Goal: Task Accomplishment & Management: Use online tool/utility

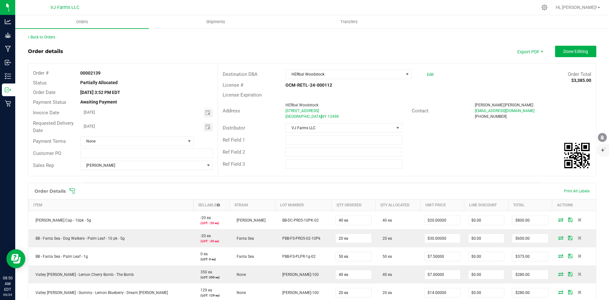
scroll to position [164, 0]
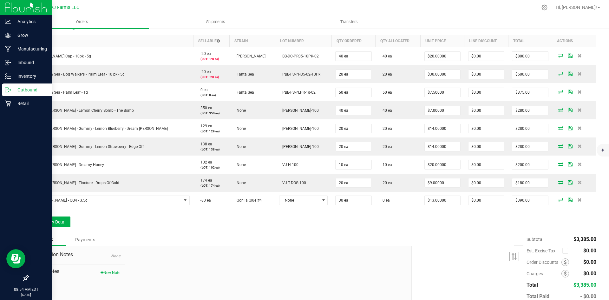
click at [4, 88] on div "Outbound" at bounding box center [27, 89] width 50 height 13
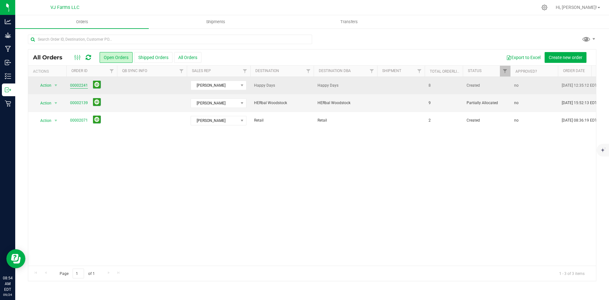
click at [84, 85] on link "00002241" at bounding box center [79, 85] width 18 height 6
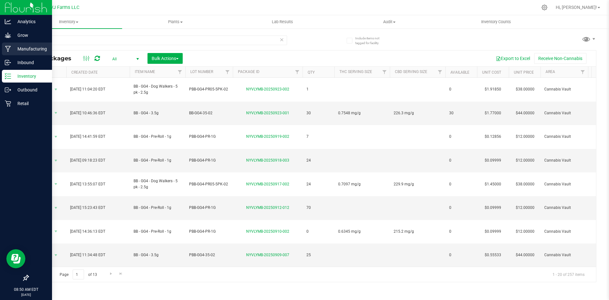
click at [19, 46] on p "Manufacturing" at bounding box center [30, 49] width 38 height 8
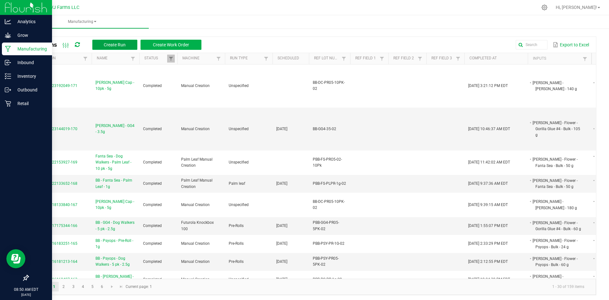
click at [121, 43] on span "Create Run" at bounding box center [115, 44] width 22 height 5
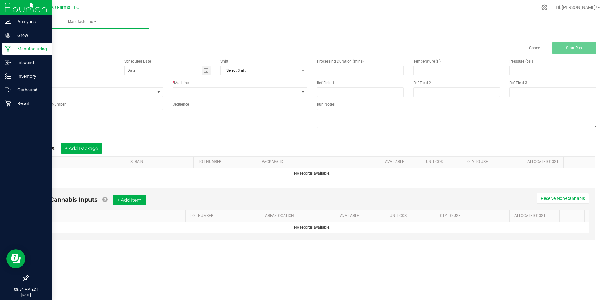
click at [73, 79] on div "Name Scheduled Date Shift Select Shift Run Type None * Machine Reference Lot Nu…" at bounding box center [167, 88] width 289 height 69
click at [69, 72] on input at bounding box center [71, 71] width 87 height 10
paste input "[PERSON_NAME] - GG4 - 3.5g"
type input "[PERSON_NAME] - GG4 - 3.5g"
click at [55, 114] on input at bounding box center [95, 114] width 135 height 10
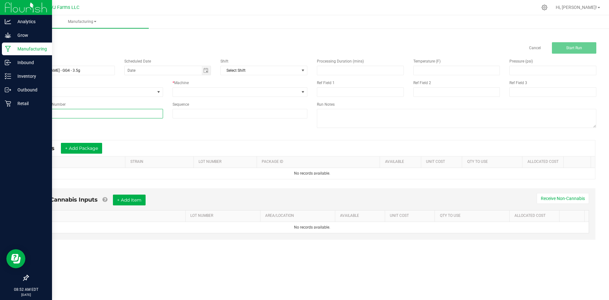
paste input "BB-GG4-35"
type input "BB-GG4-35"
click at [250, 96] on span at bounding box center [236, 92] width 127 height 9
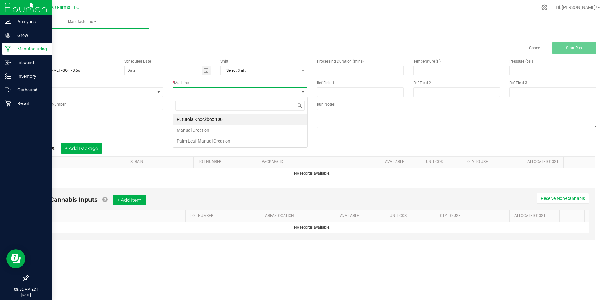
scroll to position [10, 135]
click at [197, 129] on li "Manual Creation" at bounding box center [240, 130] width 134 height 11
click at [206, 72] on span "Toggle calendar" at bounding box center [205, 70] width 5 height 5
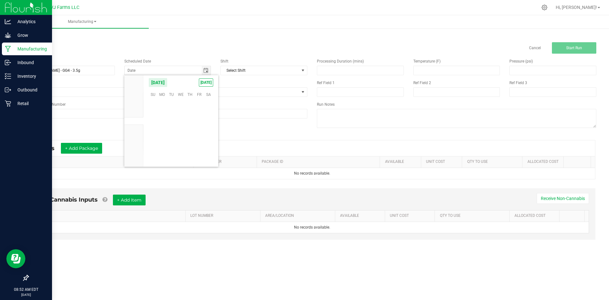
scroll to position [102862, 0]
click at [180, 131] on span "24" at bounding box center [180, 133] width 9 height 10
type input "[DATE]"
click at [105, 146] on div "* Inputs + Add Package" at bounding box center [70, 148] width 73 height 11
click at [82, 146] on button "+ Add Package" at bounding box center [81, 148] width 41 height 11
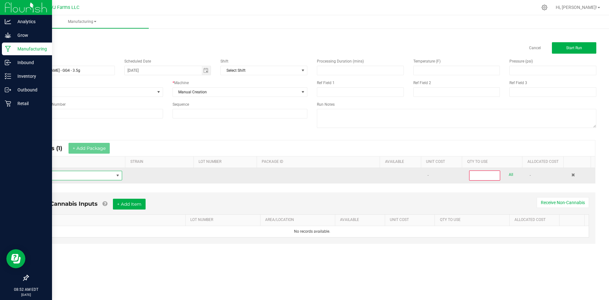
click at [68, 173] on span "NO DATA FOUND" at bounding box center [73, 175] width 81 height 9
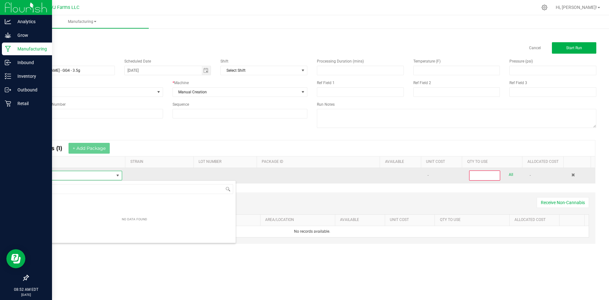
scroll to position [10, 88]
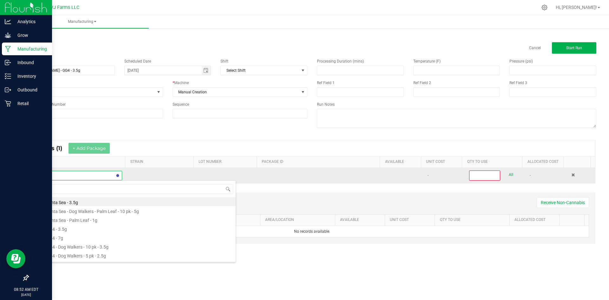
type input "gg4"
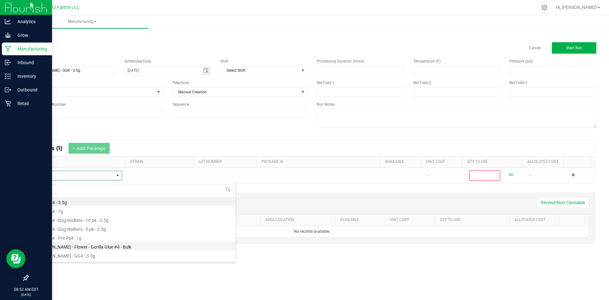
click at [98, 247] on li "Boujee Ben - Flower - Gorilla Glue #4 - Bulk" at bounding box center [134, 245] width 202 height 9
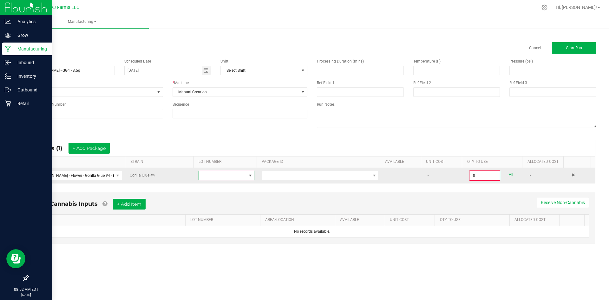
click at [224, 173] on span at bounding box center [222, 175] width 47 height 9
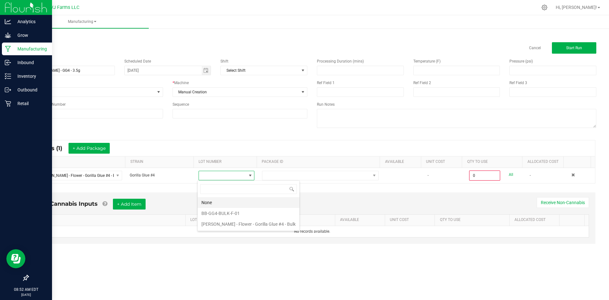
scroll to position [10, 56]
click at [226, 210] on li "BB-GG4-BULK-F-01" at bounding box center [249, 213] width 102 height 11
click at [226, 210] on div "Non-Cannabis Inputs + Add Item Receive Non-Cannabis" at bounding box center [312, 207] width 554 height 16
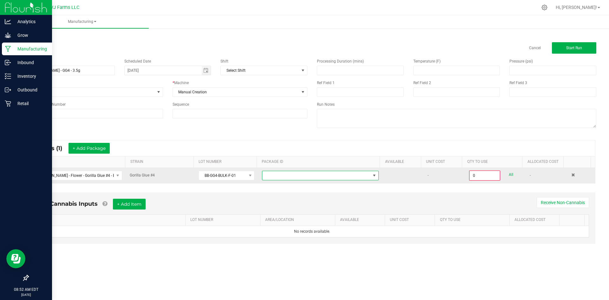
click at [314, 176] on span at bounding box center [316, 175] width 108 height 9
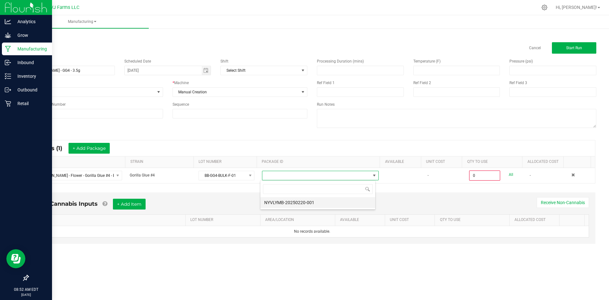
click at [292, 203] on li "NYVLYMB-20250220-001" at bounding box center [317, 202] width 115 height 11
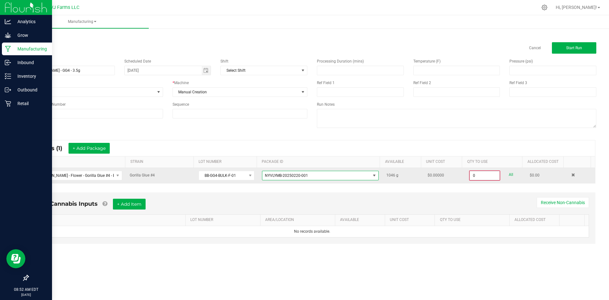
click at [483, 173] on input "0" at bounding box center [485, 175] width 30 height 9
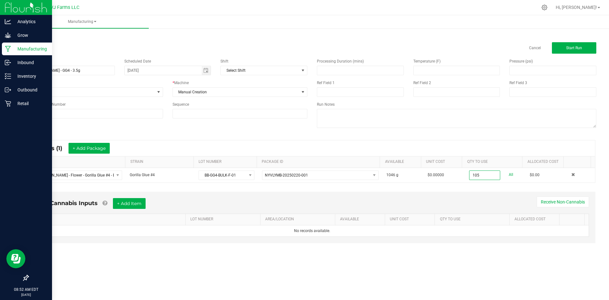
type input "105.0000 g"
click at [381, 199] on div "Non-Cannabis Inputs + Add Item Receive Non-Cannabis" at bounding box center [312, 206] width 554 height 16
click at [144, 205] on button "+ Add Item" at bounding box center [129, 203] width 33 height 11
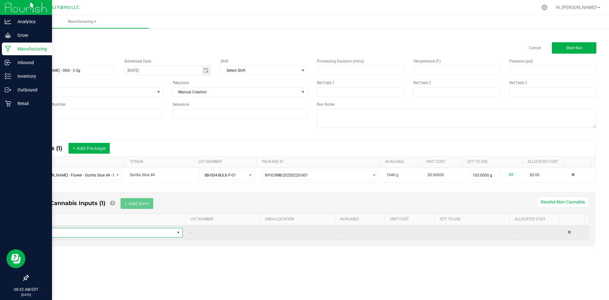
click at [104, 229] on span "NO DATA FOUND" at bounding box center [107, 232] width 135 height 9
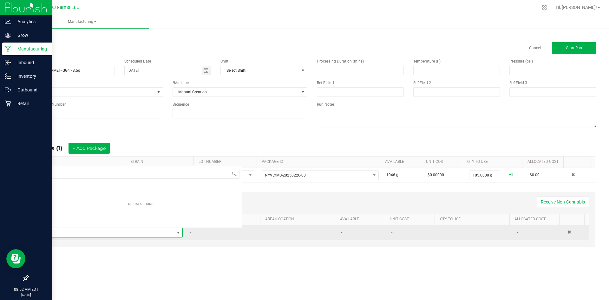
scroll to position [10, 141]
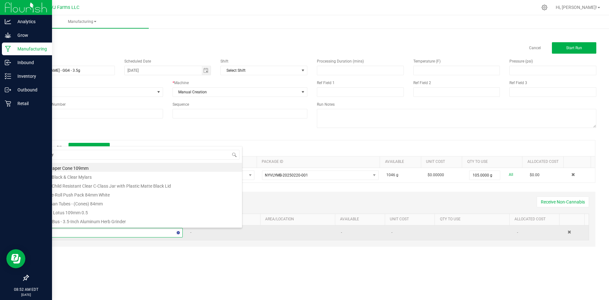
type input "myl"
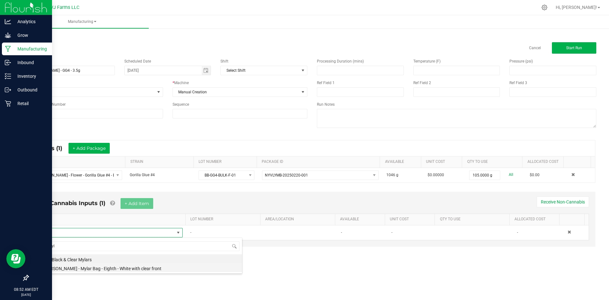
click at [102, 269] on li "Boujee Ben - Mylar Bag - Eighth - White with clear front" at bounding box center [141, 267] width 202 height 9
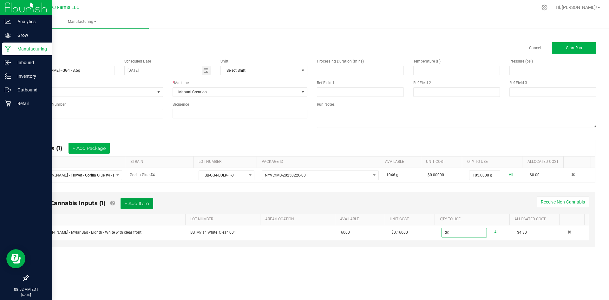
type input "30 ea"
click at [131, 201] on button "+ Add Item" at bounding box center [137, 203] width 33 height 11
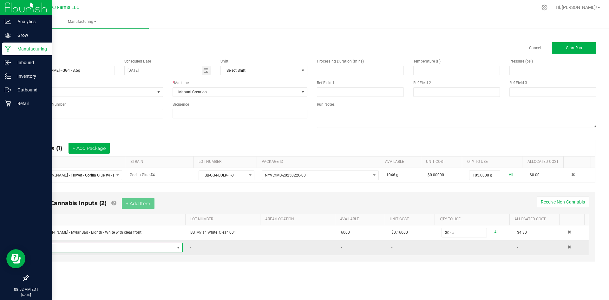
click at [120, 246] on span "NO DATA FOUND" at bounding box center [107, 247] width 135 height 9
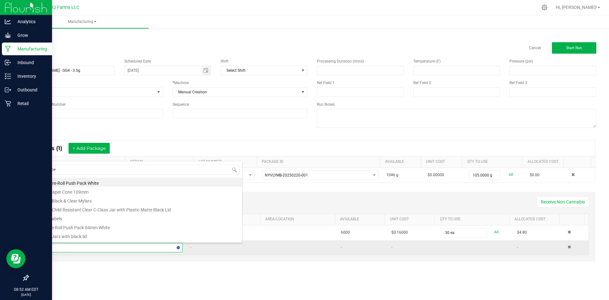
type input "label"
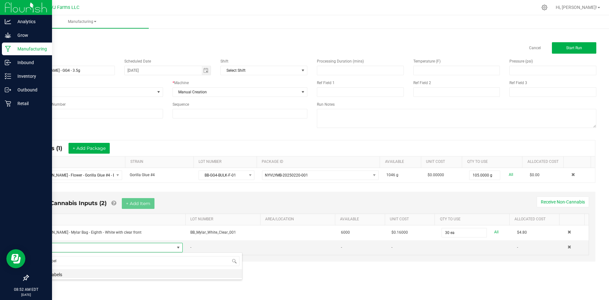
click at [91, 271] on li "4x Labels" at bounding box center [141, 273] width 202 height 9
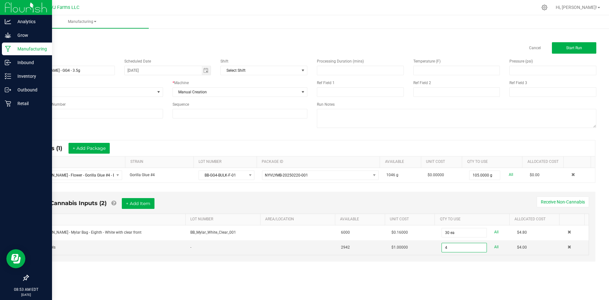
type input "4 ea"
click at [478, 278] on div "< All Runs Cancel Start Run Name Boujee Ben - GG4 - 3.5g Scheduled Date 09/24/2…" at bounding box center [312, 153] width 594 height 253
click at [559, 50] on button "Start Run" at bounding box center [574, 47] width 44 height 11
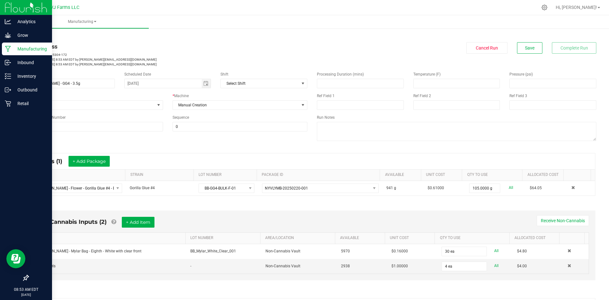
scroll to position [110, 0]
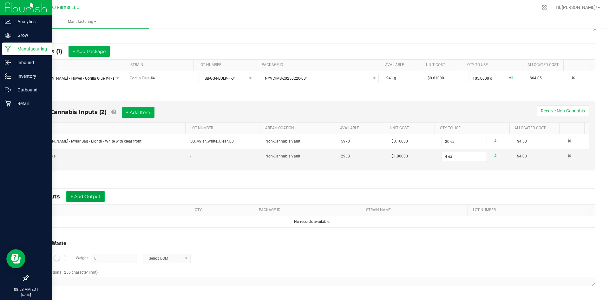
click at [90, 194] on button "+ Add Output" at bounding box center [85, 196] width 38 height 11
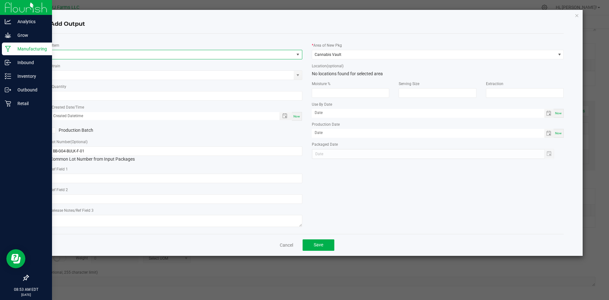
click at [79, 55] on span "NO DATA FOUND" at bounding box center [172, 54] width 244 height 9
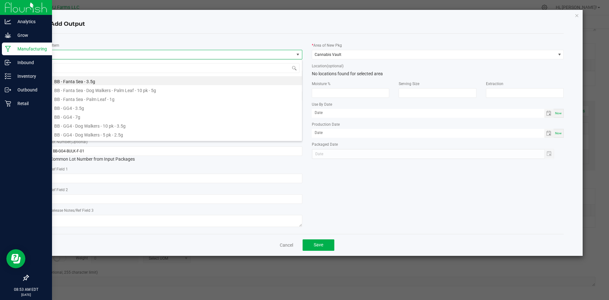
scroll to position [10, 252]
type input "gg4"
click at [92, 135] on li "[PERSON_NAME] - GG4 - 3.5g" at bounding box center [176, 133] width 252 height 9
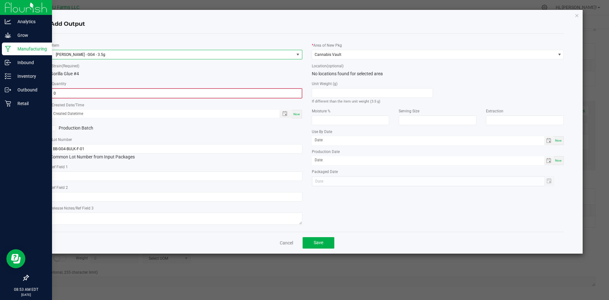
click at [89, 93] on input "0" at bounding box center [176, 93] width 251 height 9
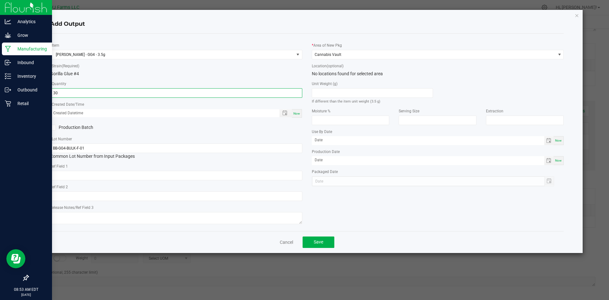
type input "30 ea"
click at [298, 113] on span "Now" at bounding box center [296, 113] width 7 height 3
type input "09/24/2025 8:53 AM"
type input "[DATE]"
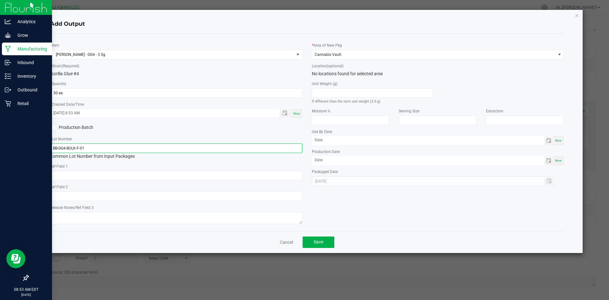
drag, startPoint x: 108, startPoint y: 148, endPoint x: 12, endPoint y: 170, distance: 98.3
click at [12, 170] on ngb-modal-window "Add Output * Item Boujee Ben - GG4 - 3.5g * Strain (Required) Gorilla Glue #4 *…" at bounding box center [307, 150] width 614 height 300
paste input "35"
type input "BB-GG4-35"
click at [325, 243] on button "Save" at bounding box center [319, 241] width 32 height 11
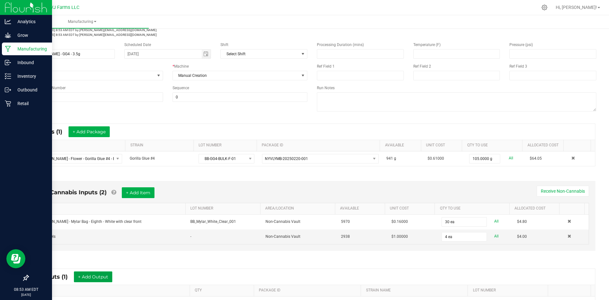
scroll to position [15, 0]
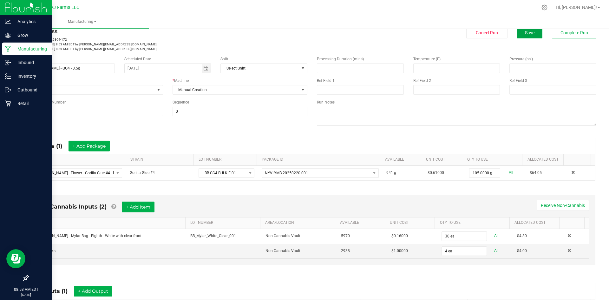
click at [535, 31] on button "Save" at bounding box center [529, 32] width 25 height 11
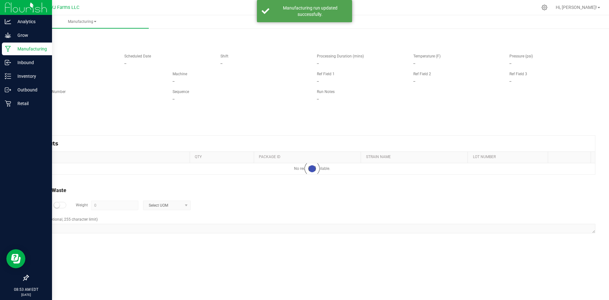
scroll to position [0, 0]
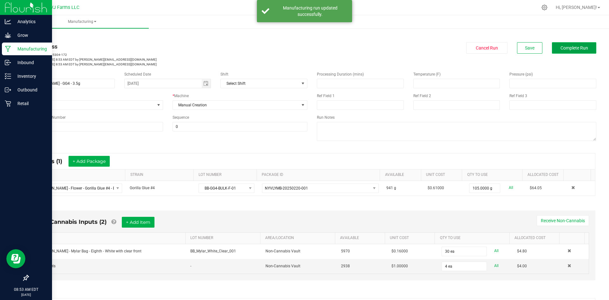
click at [573, 47] on span "Complete Run" at bounding box center [574, 47] width 28 height 5
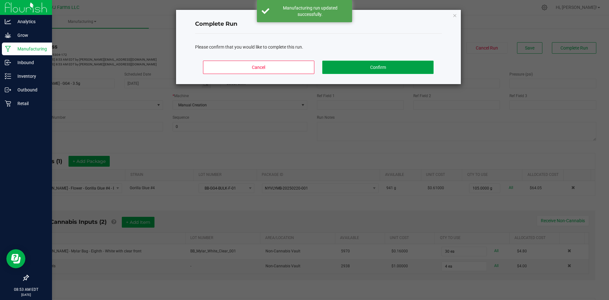
click at [417, 61] on button "Confirm" at bounding box center [377, 67] width 111 height 13
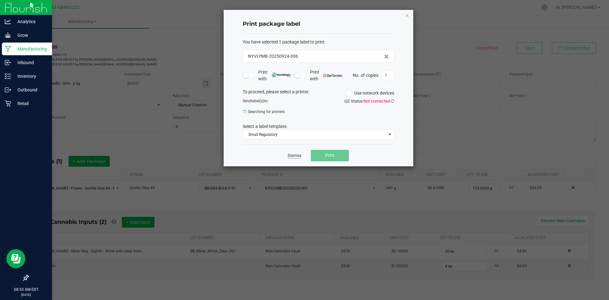
click at [297, 156] on link "Dismiss" at bounding box center [295, 155] width 14 height 5
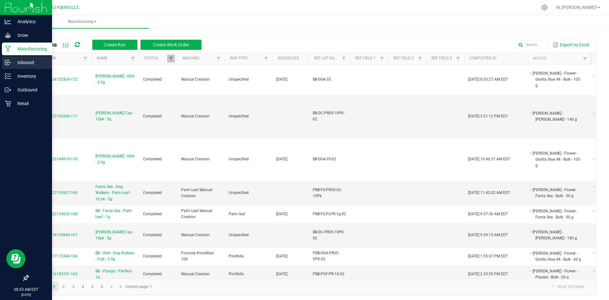
click at [10, 69] on link "Inbound" at bounding box center [26, 63] width 52 height 14
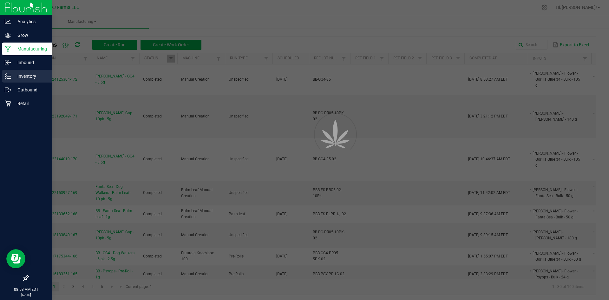
click at [14, 76] on p "Inventory" at bounding box center [30, 76] width 38 height 8
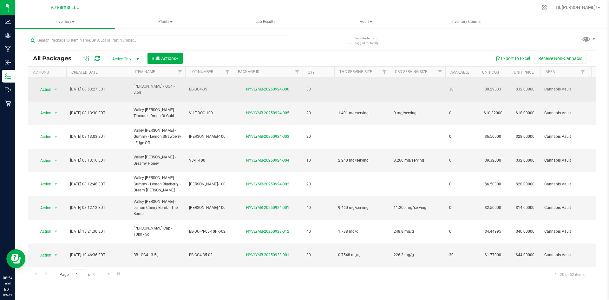
click at [396, 82] on td at bounding box center [418, 90] width 56 height 24
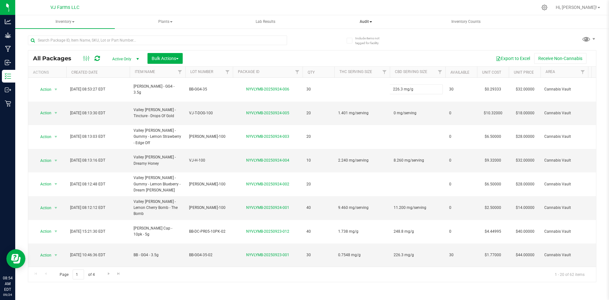
type input "226.3 mg/g"
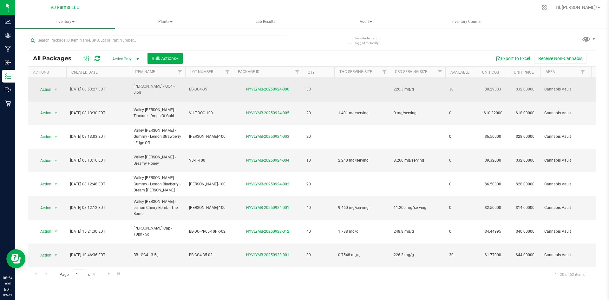
click at [347, 85] on td at bounding box center [362, 90] width 56 height 24
click at [340, 86] on input "- 0.7548 mg/g" at bounding box center [360, 89] width 53 height 10
type input "0.7548 mg/g"
click at [45, 89] on div "All Packages Active Only Active Only Lab Samples Locked All Bulk Actions Add to…" at bounding box center [312, 166] width 568 height 232
click at [51, 85] on span "Action" at bounding box center [43, 89] width 17 height 9
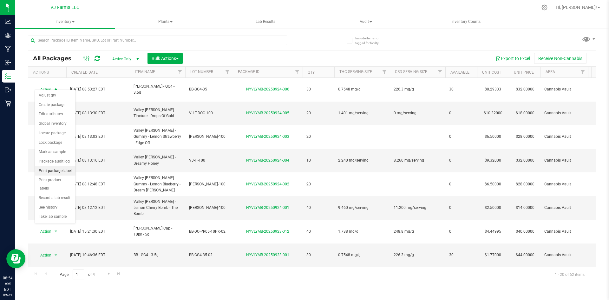
click at [63, 171] on li "Print package label" at bounding box center [55, 171] width 41 height 10
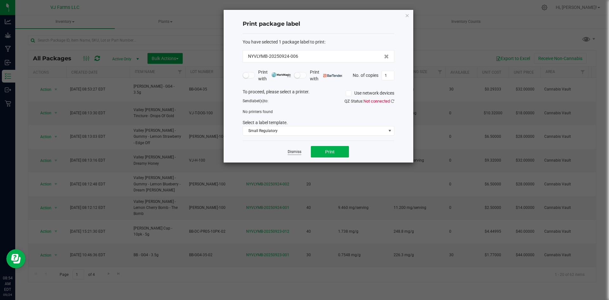
click at [298, 150] on link "Dismiss" at bounding box center [295, 151] width 14 height 5
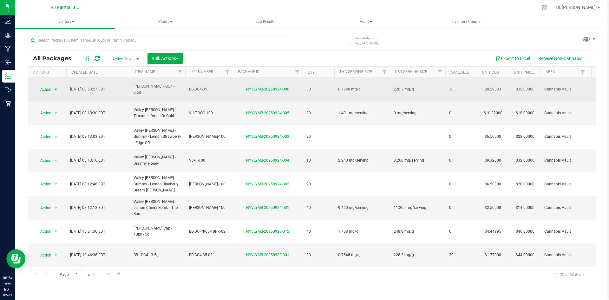
click at [53, 88] on span "select" at bounding box center [56, 89] width 8 height 9
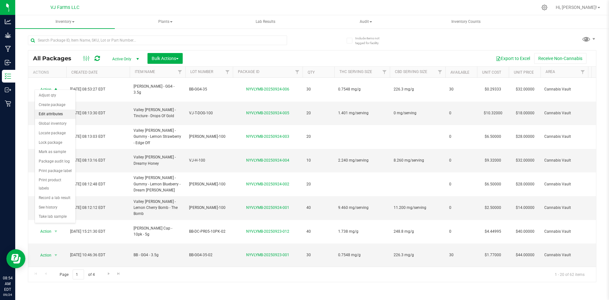
click at [61, 113] on li "Edit attributes" at bounding box center [55, 114] width 41 height 10
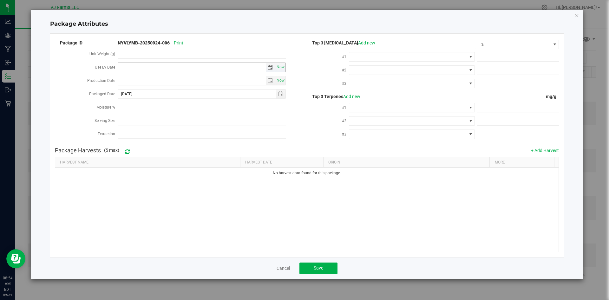
click at [269, 67] on span "select" at bounding box center [270, 67] width 5 height 5
click at [159, 80] on link "September 2025" at bounding box center [151, 79] width 68 height 10
click at [179, 79] on span "Next" at bounding box center [180, 77] width 5 height 5
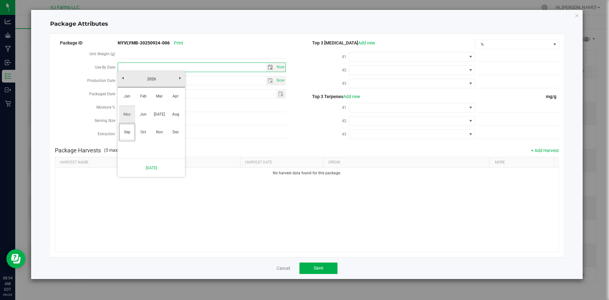
click at [129, 116] on link "May" at bounding box center [127, 114] width 16 height 16
click at [179, 113] on link "9" at bounding box center [178, 112] width 9 height 10
type input "2026-05-09"
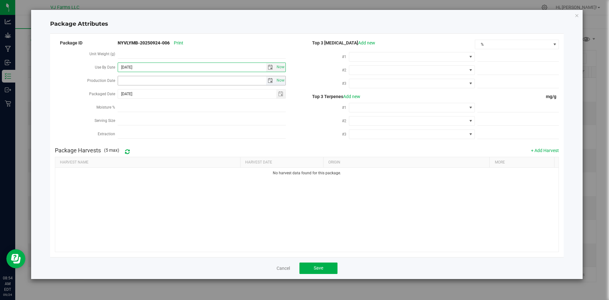
click at [271, 79] on span "select" at bounding box center [270, 80] width 5 height 5
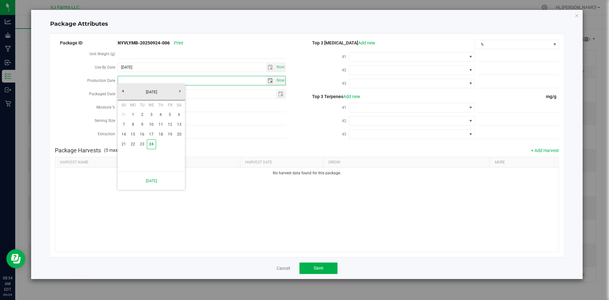
click at [281, 84] on div "Now" at bounding box center [202, 80] width 168 height 11
click at [281, 82] on span "Now" at bounding box center [280, 80] width 11 height 9
type input "2025-09-24"
click at [326, 270] on button "Save" at bounding box center [318, 267] width 38 height 11
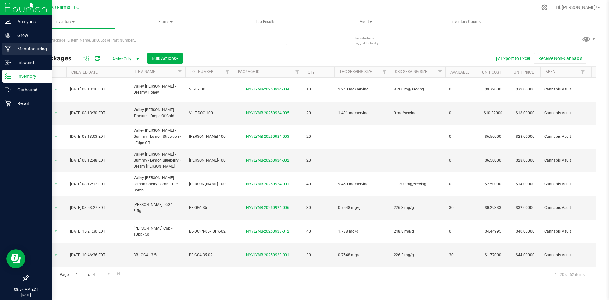
click at [17, 47] on p "Manufacturing" at bounding box center [30, 49] width 38 height 8
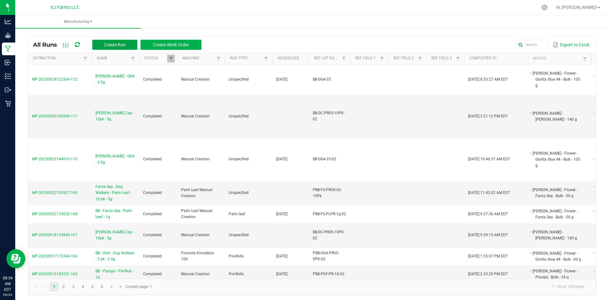
click at [126, 46] on span "Create Run" at bounding box center [115, 44] width 22 height 5
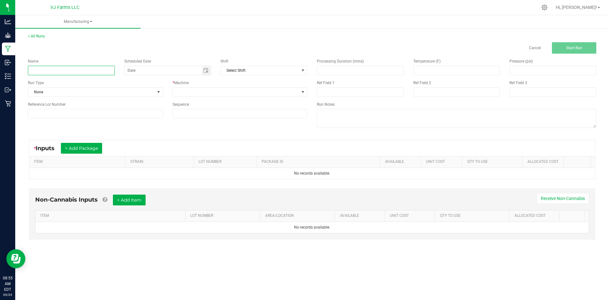
click at [74, 71] on input at bounding box center [71, 71] width 87 height 10
paste input "[PERSON_NAME] Cap - 10pk - 5g"
drag, startPoint x: 35, startPoint y: 67, endPoint x: 15, endPoint y: 74, distance: 21.3
click at [15, 74] on div "< All Runs Cancel Start Run Name Boujee Ben - Don Carlos - Kief Cap - 10pk - 5g…" at bounding box center [312, 142] width 594 height 231
type input "[PERSON_NAME] Cap - 10pk - 5g"
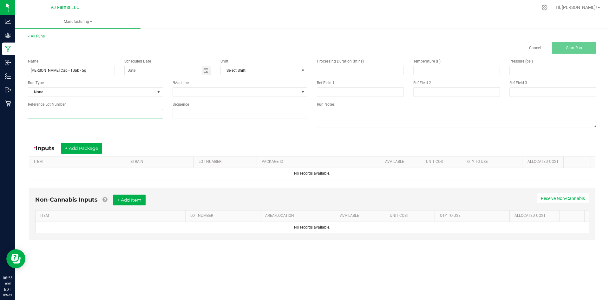
click at [95, 114] on input at bounding box center [95, 114] width 135 height 10
paste input "BB-DC-PR05-10PK-02"
type input "BB-DC-PR05-10PK-02"
click at [201, 73] on input at bounding box center [163, 70] width 77 height 9
type input "month/day/year"
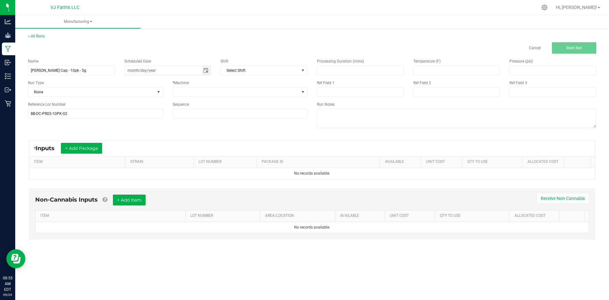
click at [209, 70] on span "Toggle calendar" at bounding box center [206, 70] width 9 height 9
click at [176, 134] on span "24" at bounding box center [180, 133] width 9 height 10
type input "[DATE]"
click at [201, 93] on span at bounding box center [236, 92] width 127 height 9
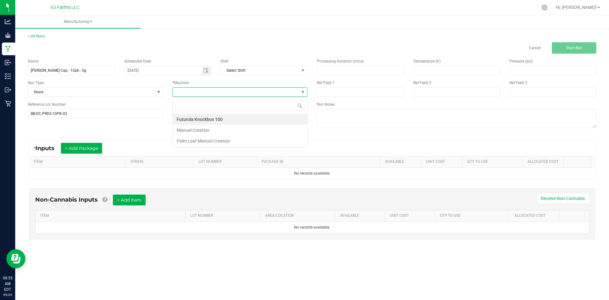
scroll to position [10, 135]
click at [203, 131] on li "Manual Creation" at bounding box center [240, 130] width 134 height 11
click at [95, 147] on button "+ Add Package" at bounding box center [81, 148] width 41 height 11
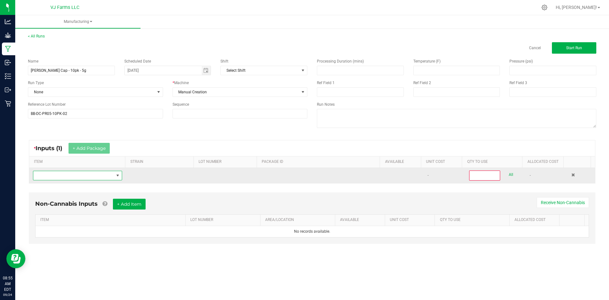
click at [83, 173] on span "NO DATA FOUND" at bounding box center [73, 175] width 81 height 9
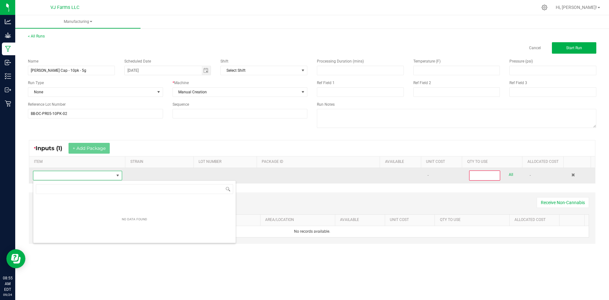
scroll to position [10, 88]
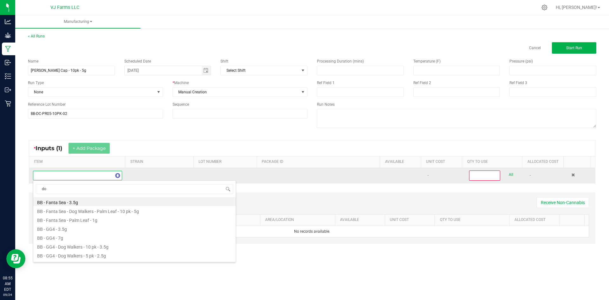
type input "don"
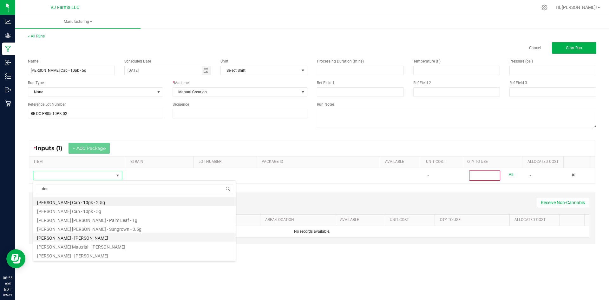
click at [101, 240] on li "Boujee Ben - Flower - Don Carlos - Bulk" at bounding box center [134, 236] width 202 height 9
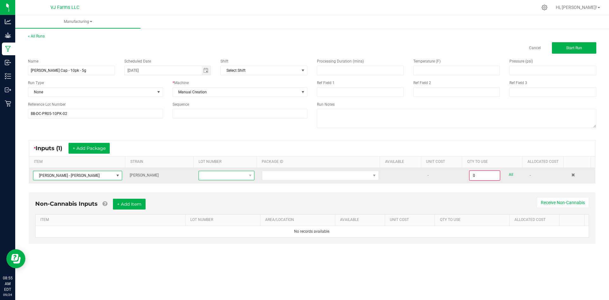
click at [223, 175] on span at bounding box center [222, 175] width 47 height 9
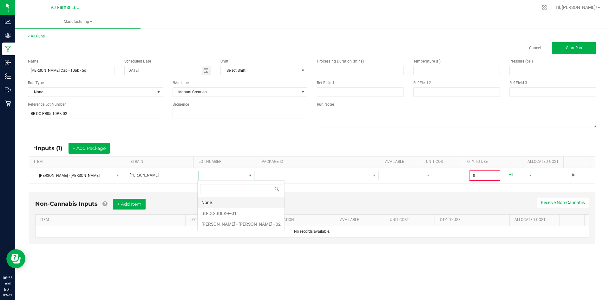
scroll to position [10, 56]
click at [227, 213] on li "BB-DC-BULK-F-01" at bounding box center [241, 213] width 87 height 11
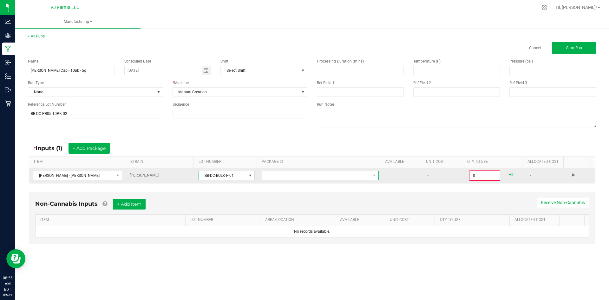
click at [282, 179] on span at bounding box center [316, 175] width 108 height 9
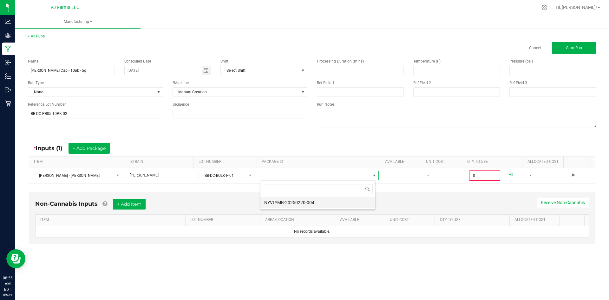
click at [283, 200] on li "NYVLYMB-20250220-004" at bounding box center [317, 202] width 115 height 11
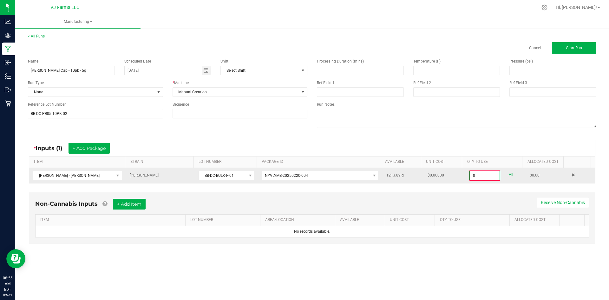
click at [471, 175] on input "0" at bounding box center [485, 175] width 30 height 9
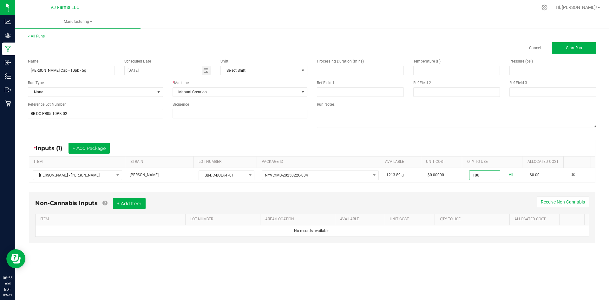
type input "100.0000 g"
click at [453, 198] on div "Non-Cannabis Inputs + Add Item Receive Non-Cannabis" at bounding box center [312, 206] width 554 height 16
click at [146, 204] on button "+ Add Item" at bounding box center [129, 203] width 33 height 11
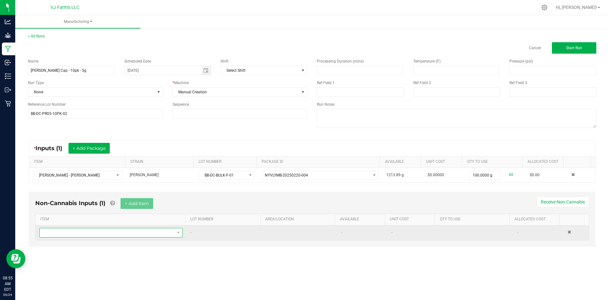
click at [95, 233] on span "NO DATA FOUND" at bounding box center [107, 232] width 135 height 9
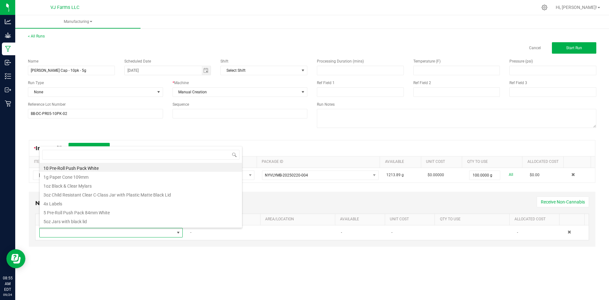
scroll to position [10, 141]
type input "push"
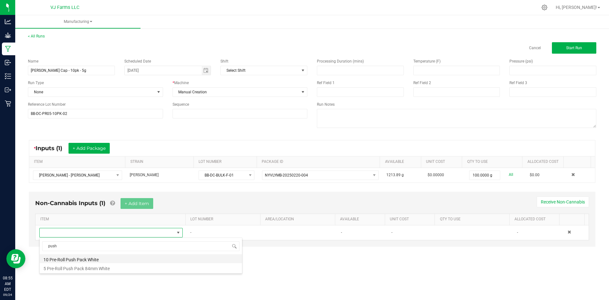
click at [81, 260] on li "10 Pre-Roll Push Pack White" at bounding box center [141, 258] width 202 height 9
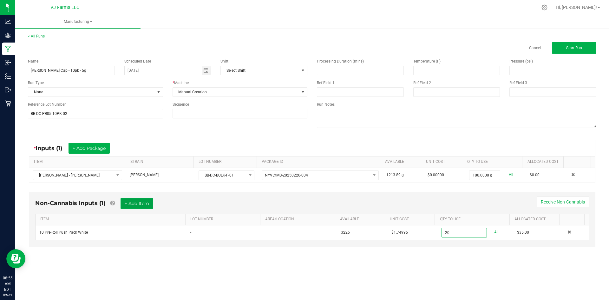
type input "20 ea"
click at [136, 200] on button "+ Add Item" at bounding box center [137, 203] width 33 height 11
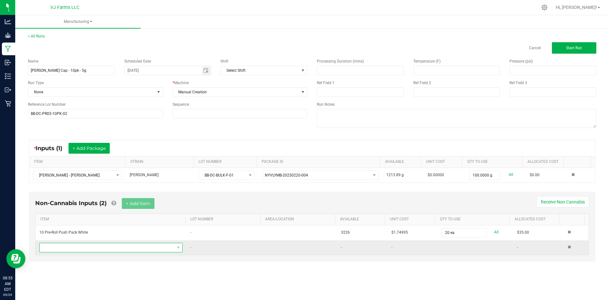
click at [66, 248] on span "NO DATA FOUND" at bounding box center [107, 247] width 135 height 9
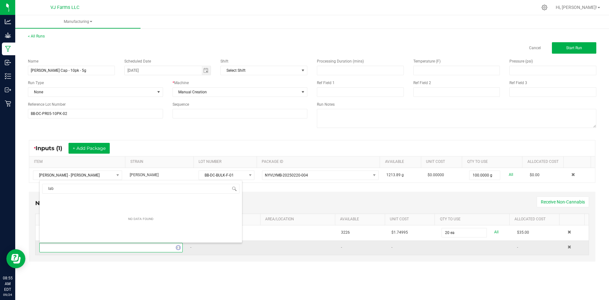
type input "labe"
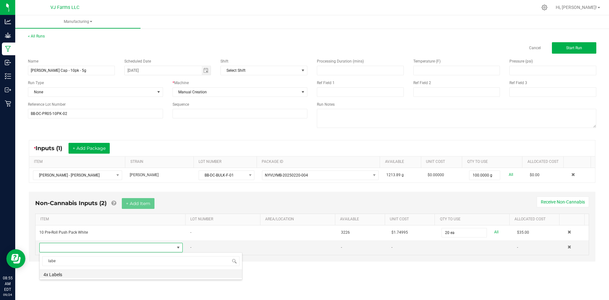
click at [70, 273] on li "4x Labels" at bounding box center [141, 273] width 202 height 9
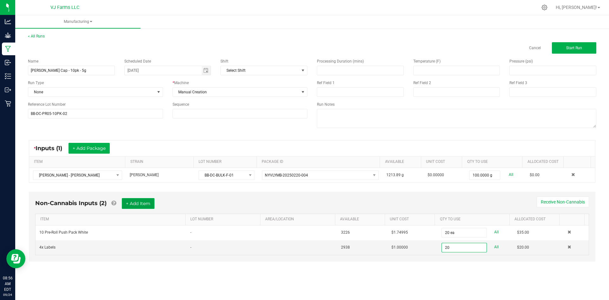
type input "20 ea"
click at [144, 201] on button "+ Add Item" at bounding box center [138, 203] width 33 height 11
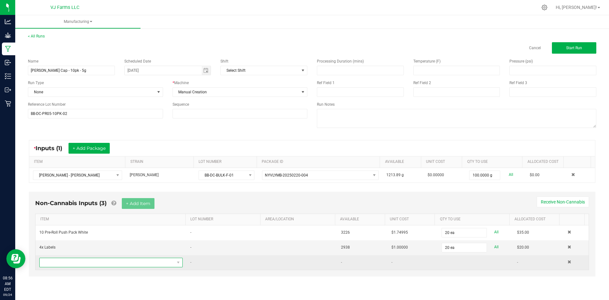
click at [63, 262] on span "NO DATA FOUND" at bounding box center [107, 262] width 135 height 9
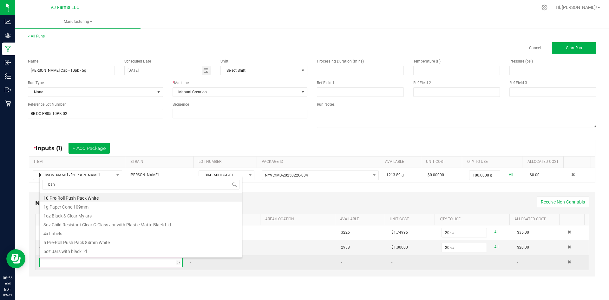
type input "band"
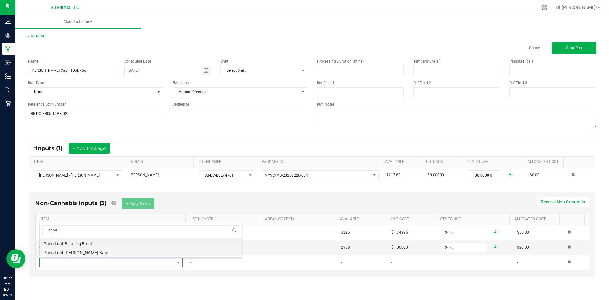
click at [79, 252] on li "Palm Leaf Rollie Band" at bounding box center [141, 251] width 202 height 9
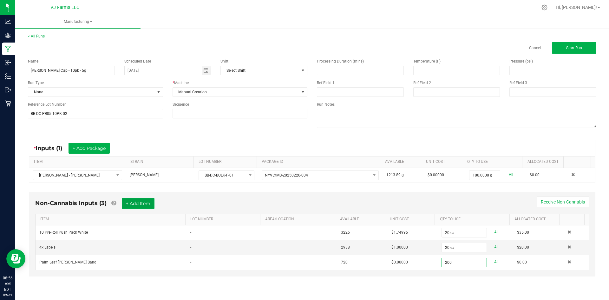
type input "200 ea"
click at [151, 198] on button "+ Add Item" at bounding box center [138, 203] width 33 height 11
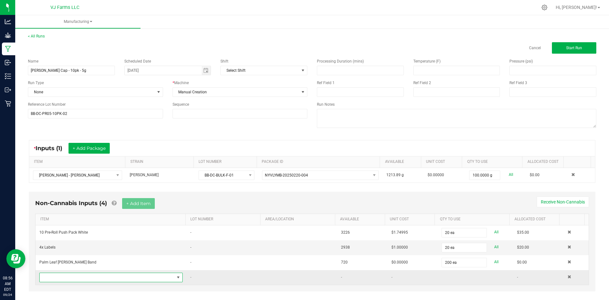
click at [78, 277] on span "NO DATA FOUND" at bounding box center [107, 277] width 135 height 9
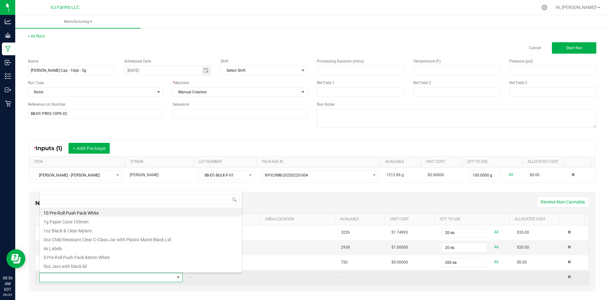
scroll to position [10, 140]
type input "rollie"
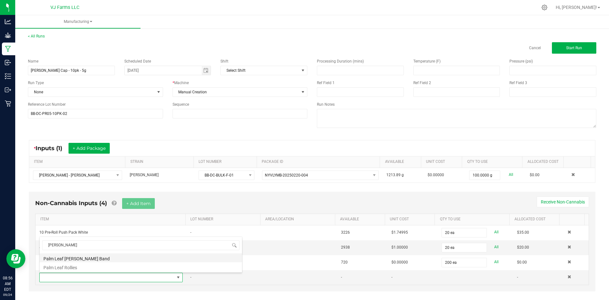
click at [83, 258] on li "Palm Leaf Rollie Band" at bounding box center [141, 257] width 202 height 9
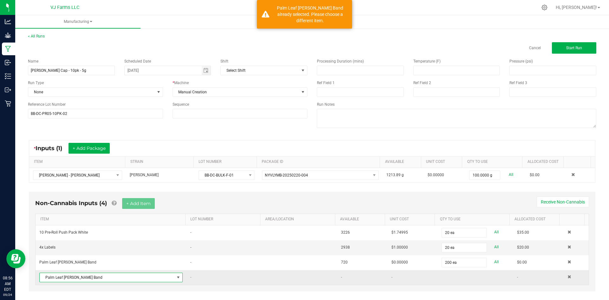
click at [161, 275] on span "Palm Leaf Rollie Band" at bounding box center [107, 277] width 135 height 9
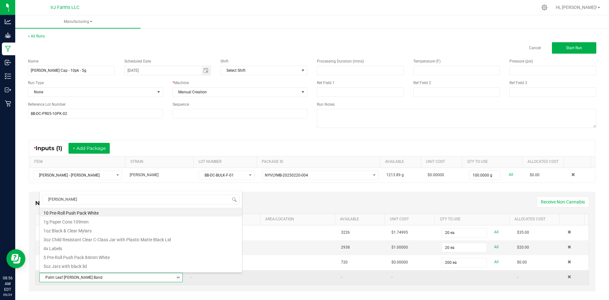
type input "rollie"
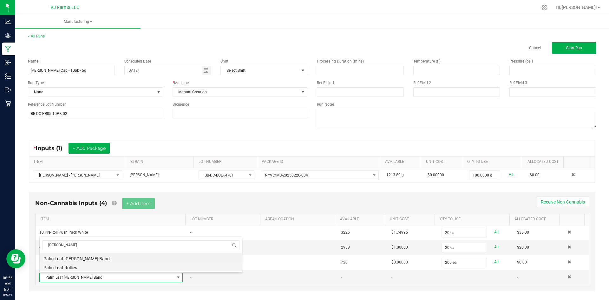
click at [93, 266] on li "Palm Leaf Rollies" at bounding box center [141, 266] width 202 height 9
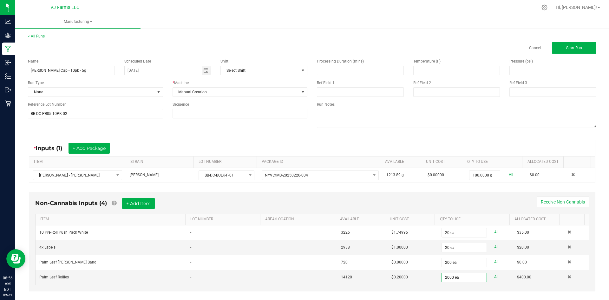
click at [487, 290] on div "Non-Cannabis Inputs (4) + Add Item Receive Non-Cannabis ITEM LOT NUMBER AREA/LO…" at bounding box center [312, 242] width 566 height 100
click at [455, 280] on input "2000" at bounding box center [464, 277] width 44 height 9
type input "200 ea"
click at [481, 196] on div "Non-Cannabis Inputs (4) + Add Item Receive Non-Cannabis ITEM LOT NUMBER AREA/LO…" at bounding box center [312, 242] width 566 height 100
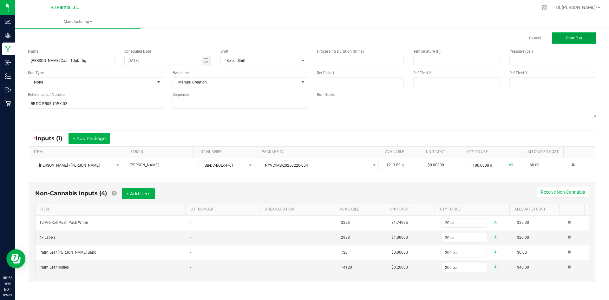
click at [566, 37] on span "Start Run" at bounding box center [574, 38] width 16 height 4
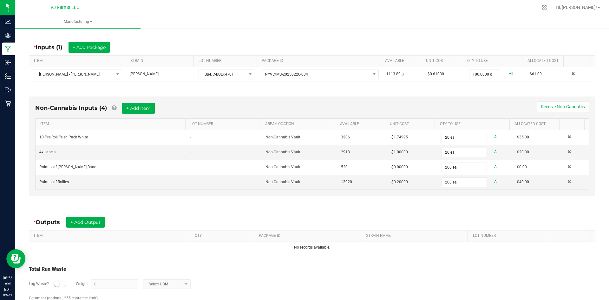
scroll to position [140, 0]
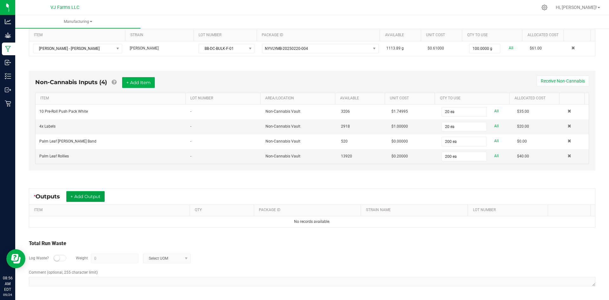
click at [87, 199] on button "+ Add Output" at bounding box center [85, 196] width 38 height 11
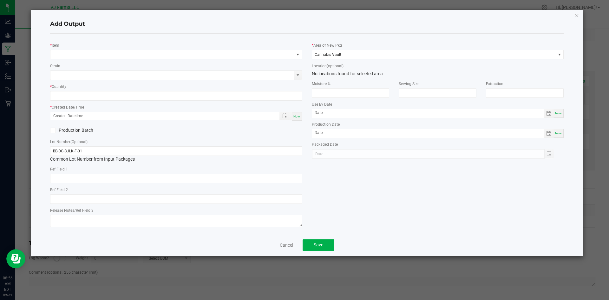
click at [67, 60] on div "* Item Strain * Quantity * Created Date/Time Now Production Batch Lot Number (O…" at bounding box center [176, 134] width 262 height 190
click at [64, 55] on span "NO DATA FOUND" at bounding box center [172, 54] width 244 height 9
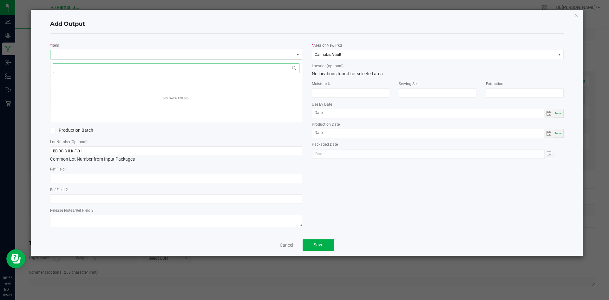
scroll to position [10, 252]
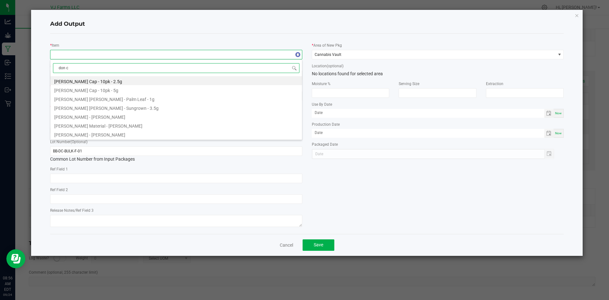
type input "don ca"
click at [128, 89] on li "[PERSON_NAME] Cap - 10pk - 5g" at bounding box center [176, 89] width 252 height 9
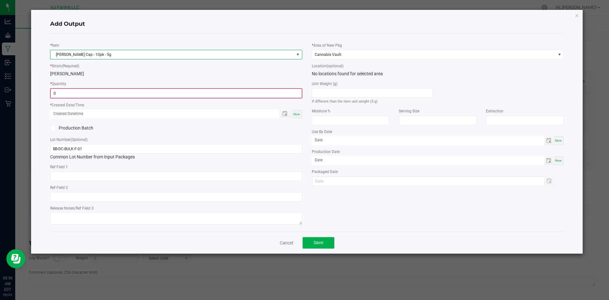
click at [93, 97] on input "0" at bounding box center [176, 93] width 251 height 9
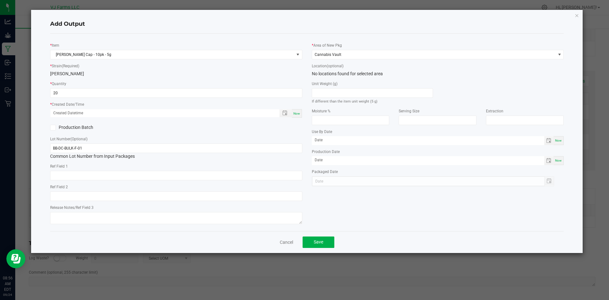
type input "20 ea"
click at [298, 115] on span "Now" at bounding box center [296, 113] width 7 height 3
type input "09/24/2025 8:56 AM"
type input "[DATE]"
drag, startPoint x: 105, startPoint y: 152, endPoint x: 38, endPoint y: 155, distance: 67.6
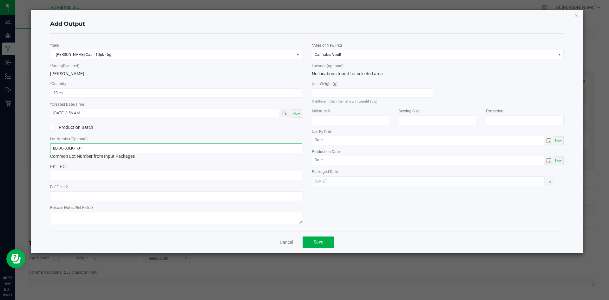
click at [38, 155] on div "Add Output * Item Boujee Ben - Don Carlos - Kief Cap - 10pk - 5g * Strain (Requ…" at bounding box center [307, 131] width 552 height 243
paste input "PR05-10PK-02"
type input "BB-DC-PR05-10PK-02"
click at [318, 239] on button "Save" at bounding box center [319, 241] width 32 height 11
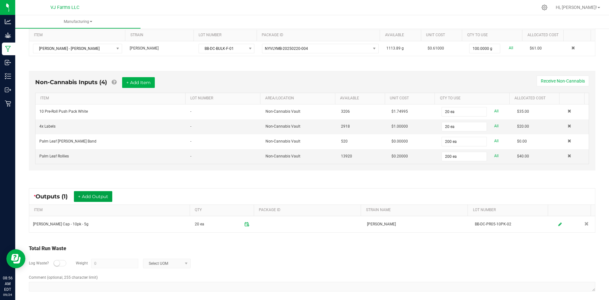
scroll to position [0, 0]
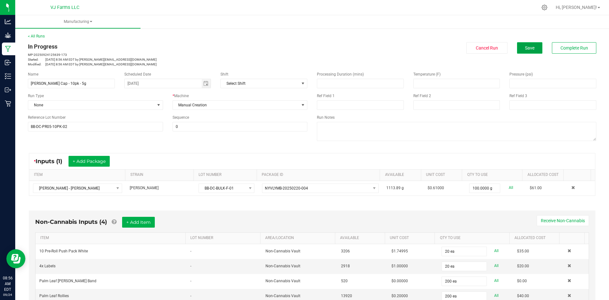
click at [536, 46] on button "Save" at bounding box center [529, 47] width 25 height 11
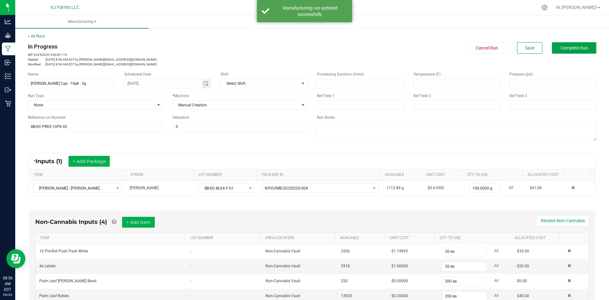
click at [564, 49] on span "Complete Run" at bounding box center [574, 47] width 28 height 5
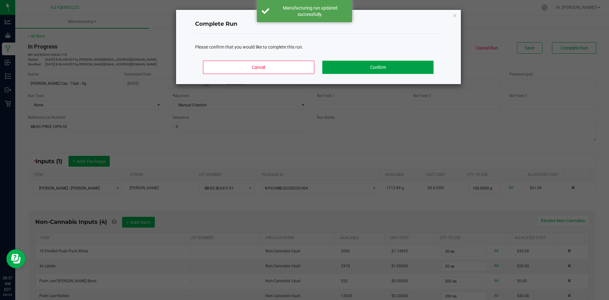
click at [390, 66] on button "Confirm" at bounding box center [377, 67] width 111 height 13
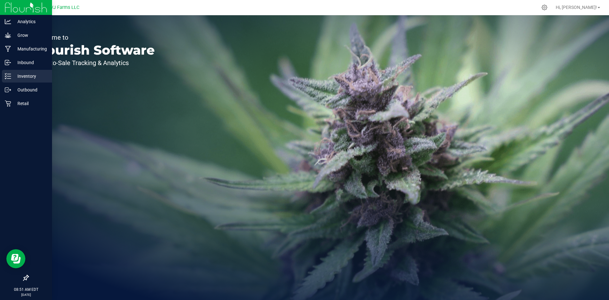
click at [28, 77] on p "Inventory" at bounding box center [30, 76] width 38 height 8
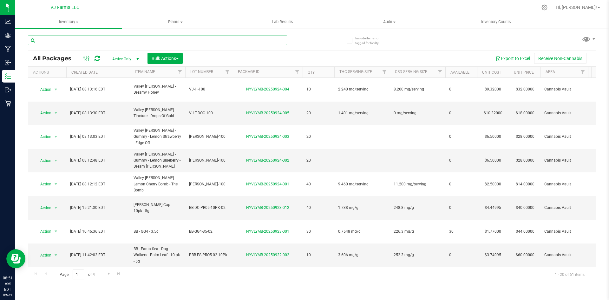
click at [67, 38] on input "text" at bounding box center [157, 41] width 259 height 10
paste input "[PERSON_NAME] - GG4 - 3.5g"
type input "[PERSON_NAME] - GG4 - 3.5g"
click at [127, 56] on span "Active Only" at bounding box center [124, 59] width 35 height 9
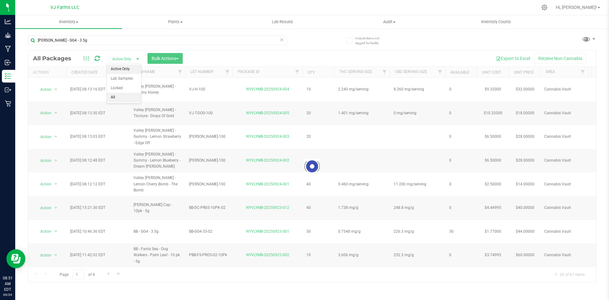
click at [124, 100] on li "All" at bounding box center [124, 98] width 34 height 10
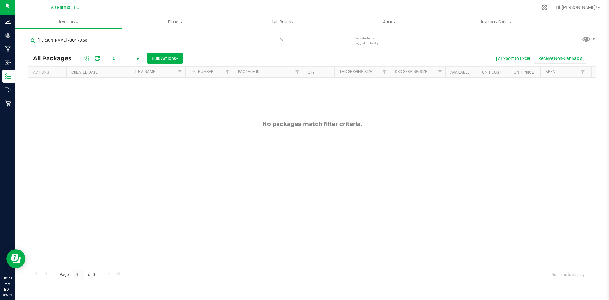
click at [138, 59] on span "select" at bounding box center [137, 58] width 5 height 5
click at [122, 94] on li "All" at bounding box center [124, 98] width 34 height 10
click at [76, 24] on span "Inventory" at bounding box center [68, 22] width 107 height 6
click at [75, 47] on li "All inventory" at bounding box center [68, 46] width 107 height 8
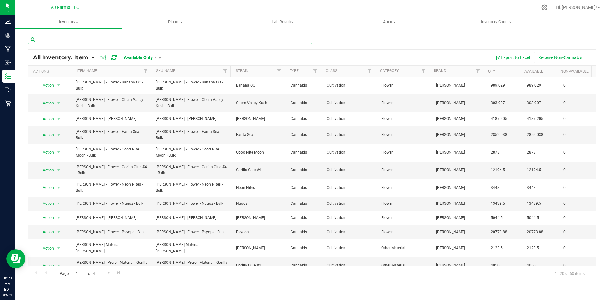
click at [100, 36] on input "text" at bounding box center [170, 40] width 284 height 10
paste input "[PERSON_NAME] - GG4 - 3.5g"
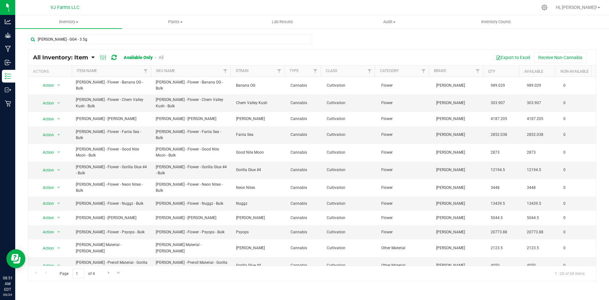
click at [160, 56] on div "Inventory All packages All inventory Waste log Create inventory Plants All plan…" at bounding box center [312, 157] width 594 height 284
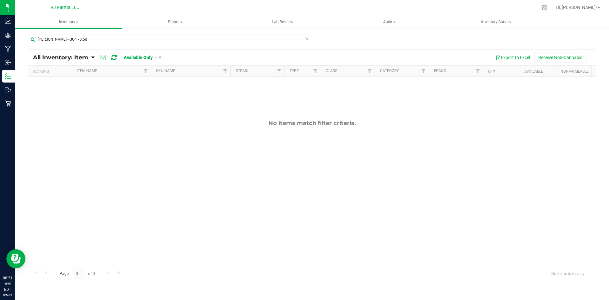
click at [162, 56] on link "All" at bounding box center [161, 57] width 5 height 5
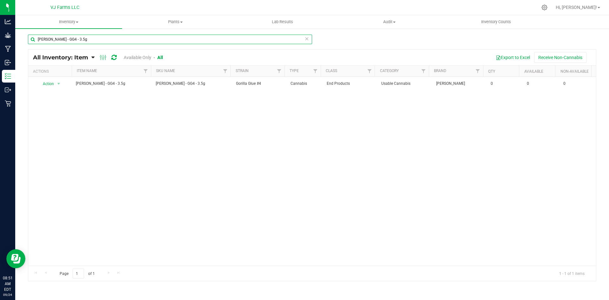
click at [84, 43] on input "[PERSON_NAME] - GG4 - 3.5g" at bounding box center [170, 40] width 284 height 10
drag, startPoint x: 87, startPoint y: 39, endPoint x: 22, endPoint y: 44, distance: 64.6
click at [22, 44] on div "Boujee Ben - GG4 - 3.5g All Inventory: Item Item Summary Item (default) Item by…" at bounding box center [312, 127] width 594 height 198
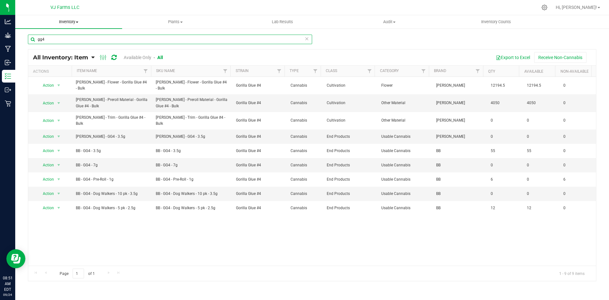
type input "gg4"
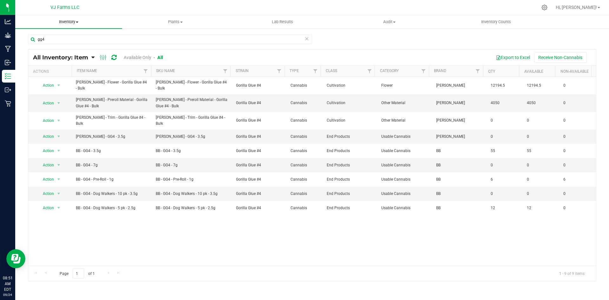
click at [72, 23] on span "Inventory" at bounding box center [68, 22] width 107 height 6
click at [66, 37] on li "All packages" at bounding box center [68, 39] width 107 height 8
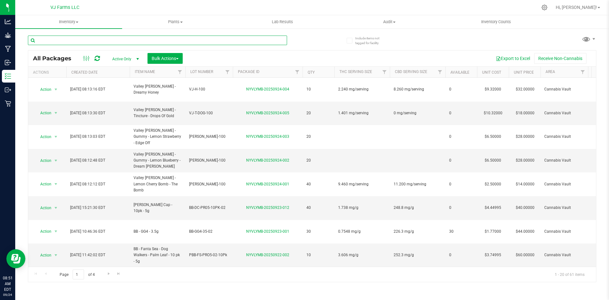
click at [68, 41] on input "text" at bounding box center [157, 41] width 259 height 10
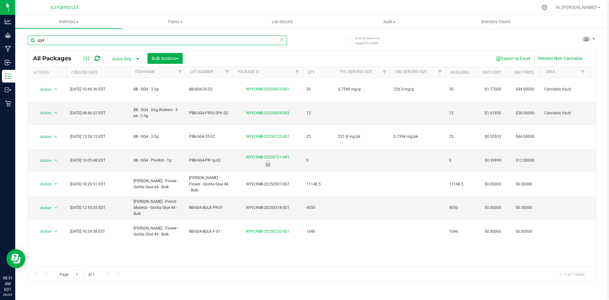
type input "gg4"
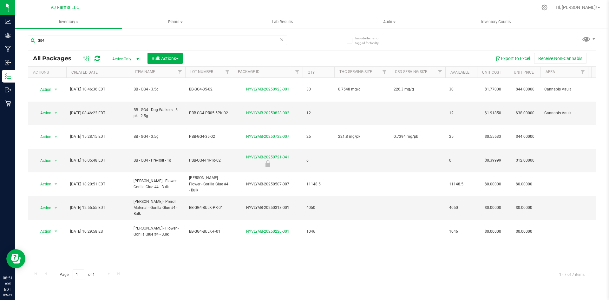
click at [130, 60] on span "Active Only" at bounding box center [124, 59] width 35 height 9
click at [122, 98] on li "All" at bounding box center [124, 98] width 34 height 10
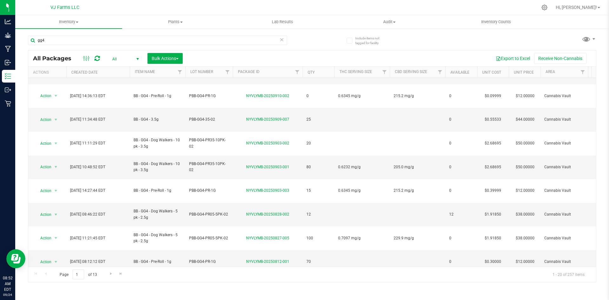
scroll to position [138, 0]
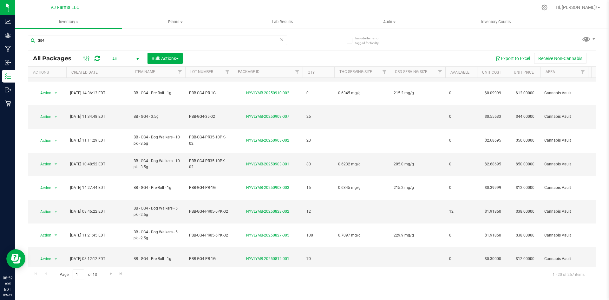
click at [209, 279] on span "BB-GG4-35" at bounding box center [209, 282] width 40 height 6
drag, startPoint x: 214, startPoint y: 172, endPoint x: 170, endPoint y: 176, distance: 44.0
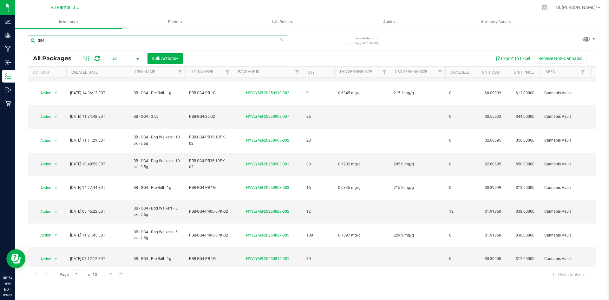
drag, startPoint x: 62, startPoint y: 38, endPoint x: 19, endPoint y: 49, distance: 44.2
click at [19, 49] on div "Include items not tagged for facility gg4 All Packages All Active Only Lab Samp…" at bounding box center [312, 124] width 594 height 193
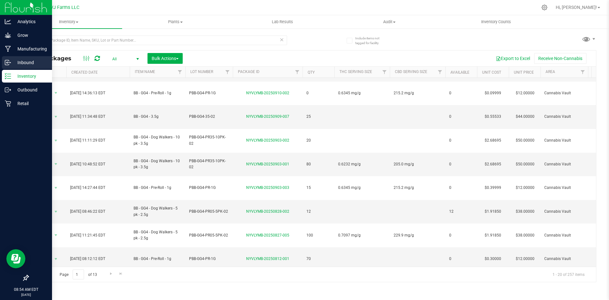
click at [14, 59] on p "Inbound" at bounding box center [30, 63] width 38 height 8
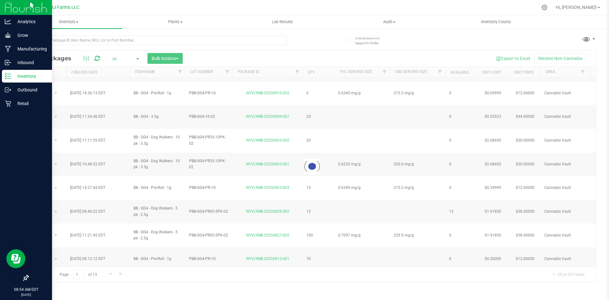
click at [17, 79] on p "Inventory" at bounding box center [30, 76] width 38 height 8
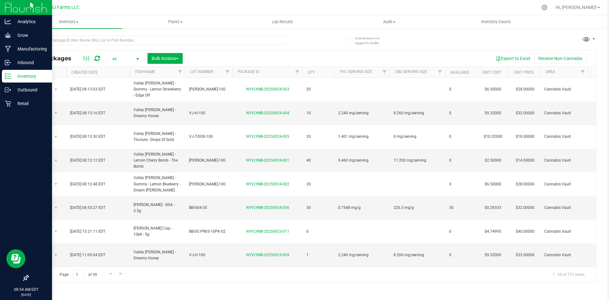
click at [17, 79] on p "Inventory" at bounding box center [30, 76] width 38 height 8
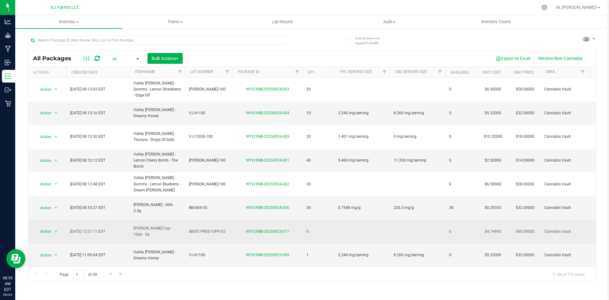
drag, startPoint x: 170, startPoint y: 206, endPoint x: 129, endPoint y: 193, distance: 43.4
copy tr "[PERSON_NAME] Cap - 10pk - 5g"
click at [212, 228] on span "BB-DC-PR05-10PK-02" at bounding box center [209, 231] width 40 height 6
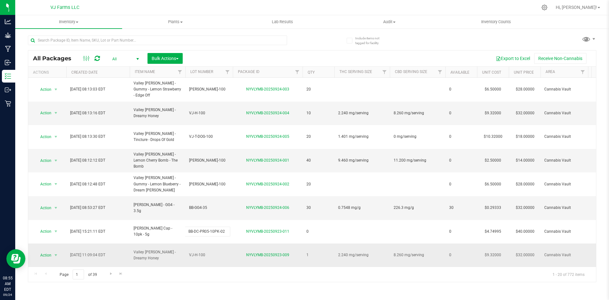
drag, startPoint x: 225, startPoint y: 200, endPoint x: 174, endPoint y: 213, distance: 52.7
